Goal: Find specific page/section: Find specific page/section

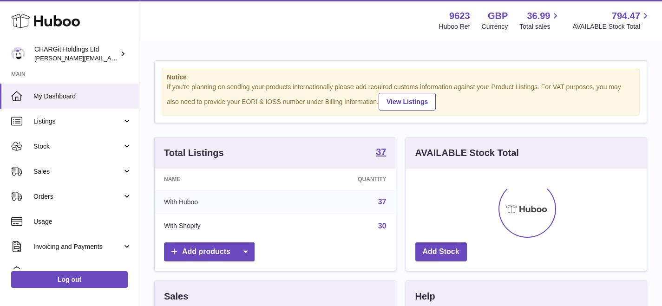
scroll to position [145, 240]
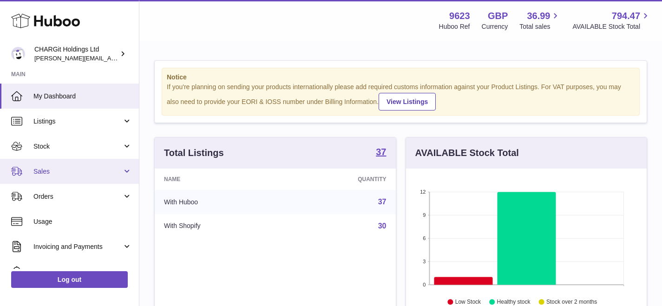
click at [47, 169] on span "Sales" at bounding box center [77, 171] width 89 height 9
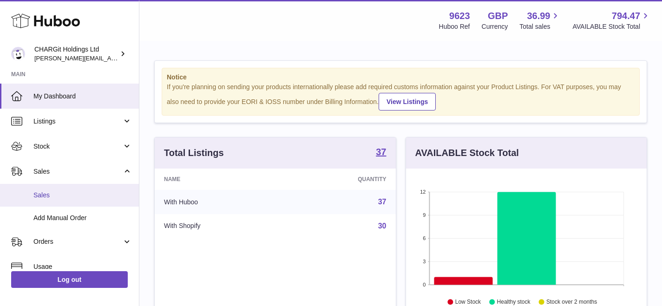
click at [42, 194] on span "Sales" at bounding box center [82, 195] width 98 height 9
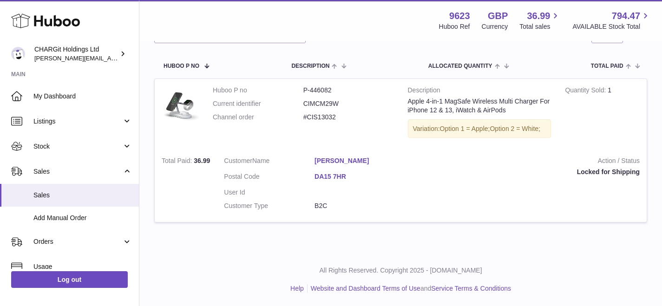
scroll to position [141, 0]
